Goal: Find specific page/section: Find specific page/section

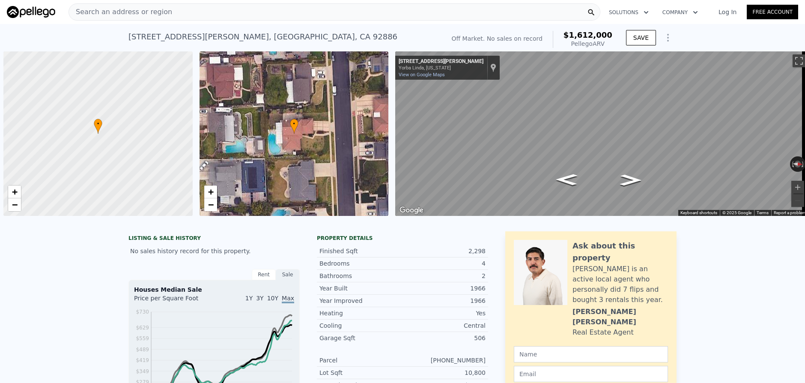
click at [258, 5] on div "Search an address or region" at bounding box center [334, 11] width 532 height 17
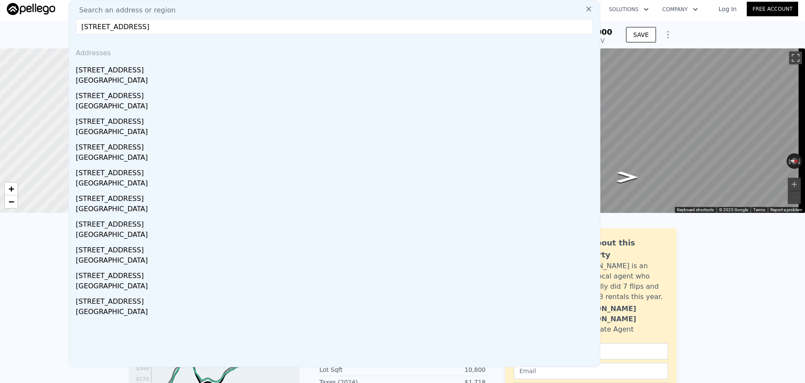
type input "[STREET_ADDRESS]"
click at [241, 75] on div "[GEOGRAPHIC_DATA]" at bounding box center [336, 81] width 520 height 12
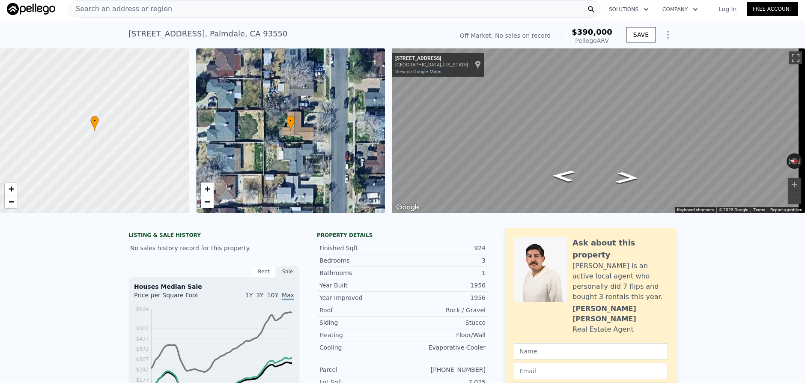
click at [169, 7] on div "Search an address or region" at bounding box center [334, 8] width 532 height 17
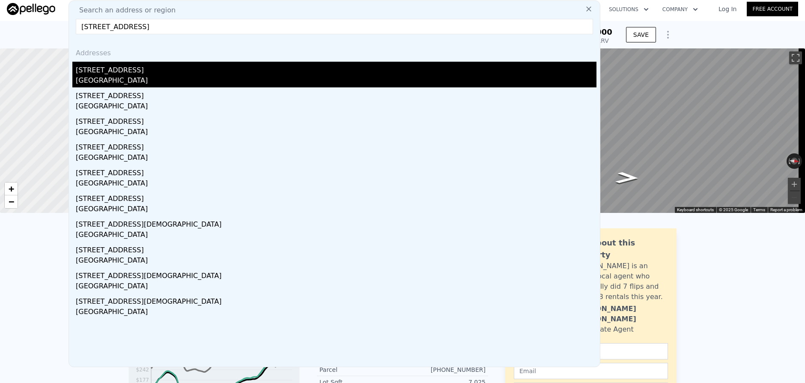
type input "[STREET_ADDRESS]"
click at [186, 80] on div "[GEOGRAPHIC_DATA]" at bounding box center [336, 81] width 520 height 12
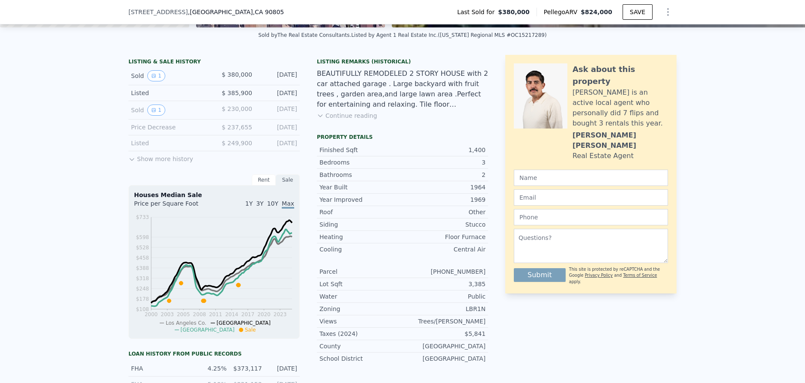
scroll to position [217, 0]
